Goal: Navigation & Orientation: Go to known website

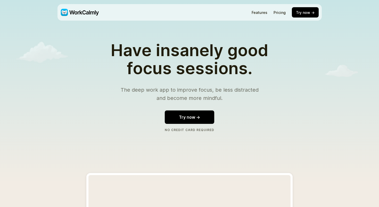
click at [95, 87] on section "Have insanely good focus sessions. The deep work app to improve focus, be less …" at bounding box center [189, 87] width 287 height 124
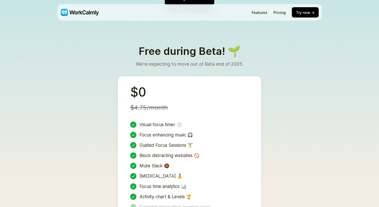
scroll to position [718, 0]
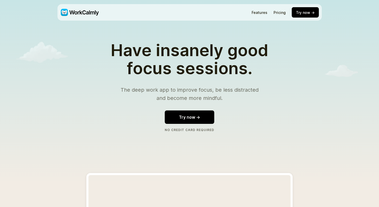
click at [299, 9] on button "Try now →" at bounding box center [305, 12] width 27 height 11
